Goal: Transaction & Acquisition: Purchase product/service

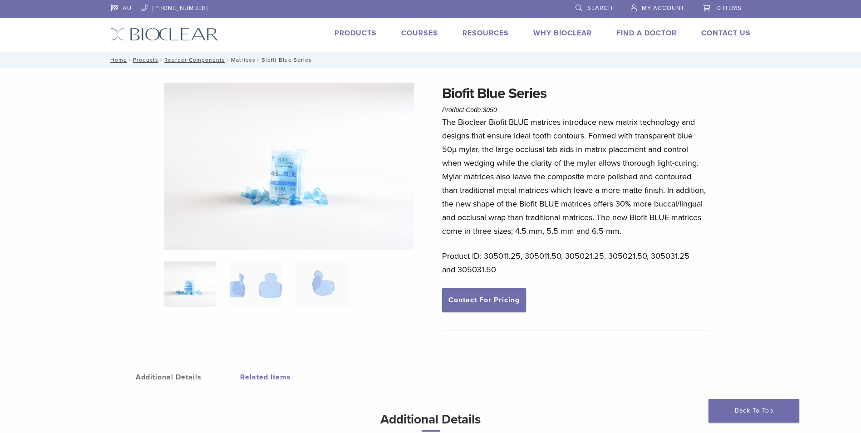
click at [237, 60] on link "Matrices" at bounding box center [243, 60] width 25 height 6
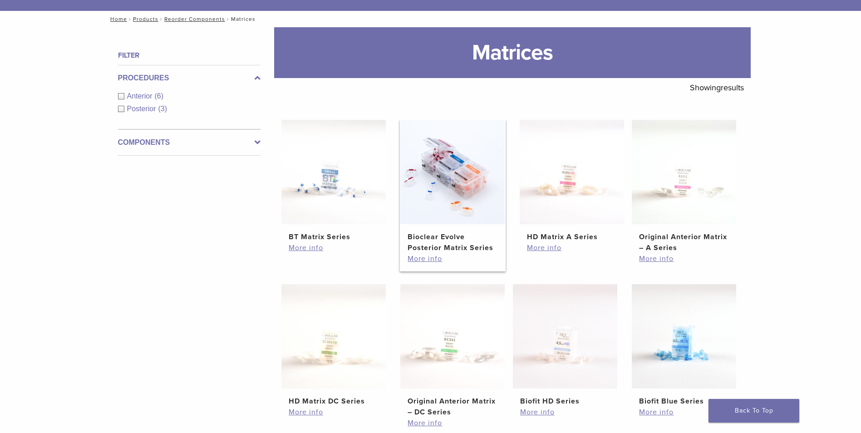
scroll to position [91, 0]
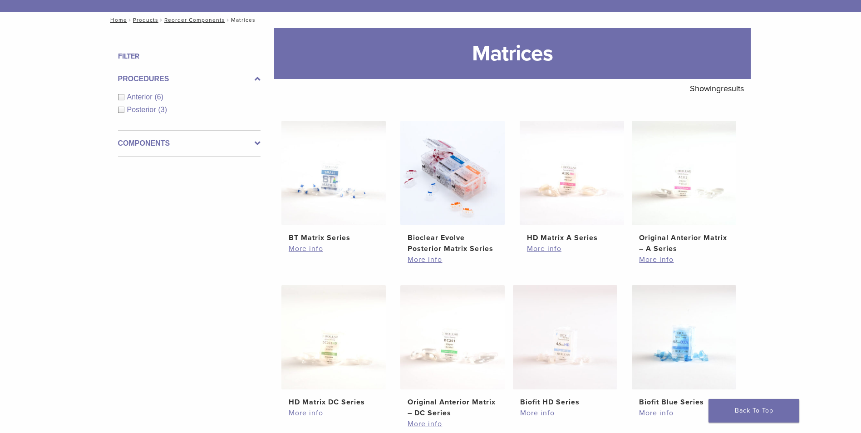
click at [120, 96] on div "Anterior (6)" at bounding box center [189, 97] width 143 height 11
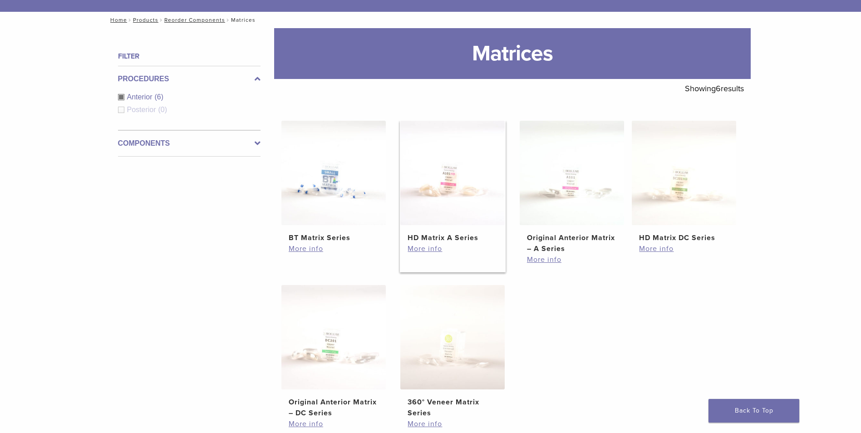
click at [440, 235] on h2 "HD Matrix A Series" at bounding box center [453, 237] width 90 height 11
